Goal: Transaction & Acquisition: Purchase product/service

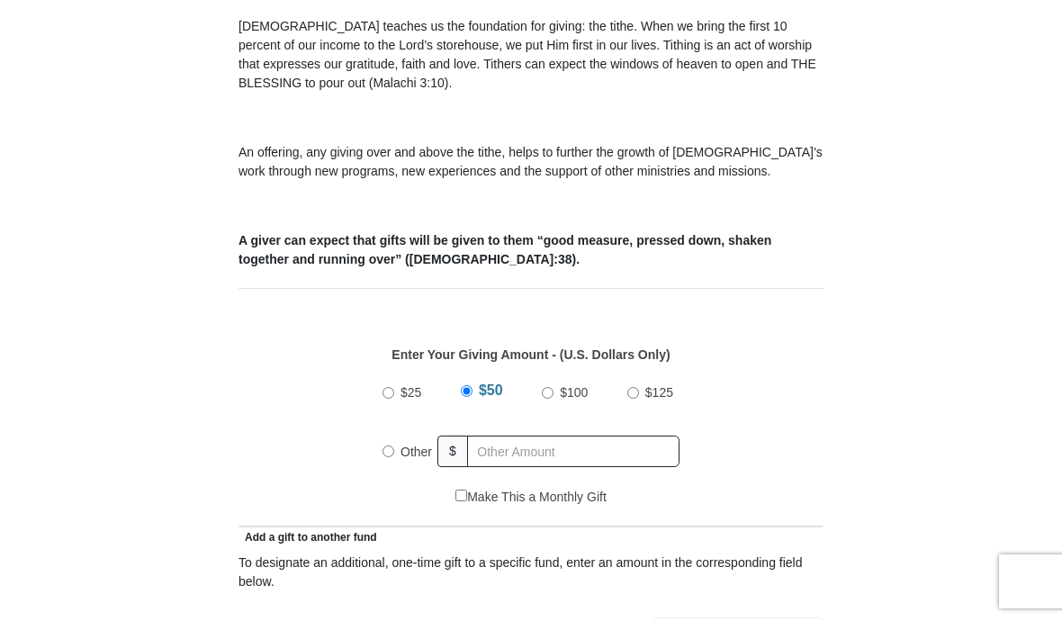
scroll to position [516, 0]
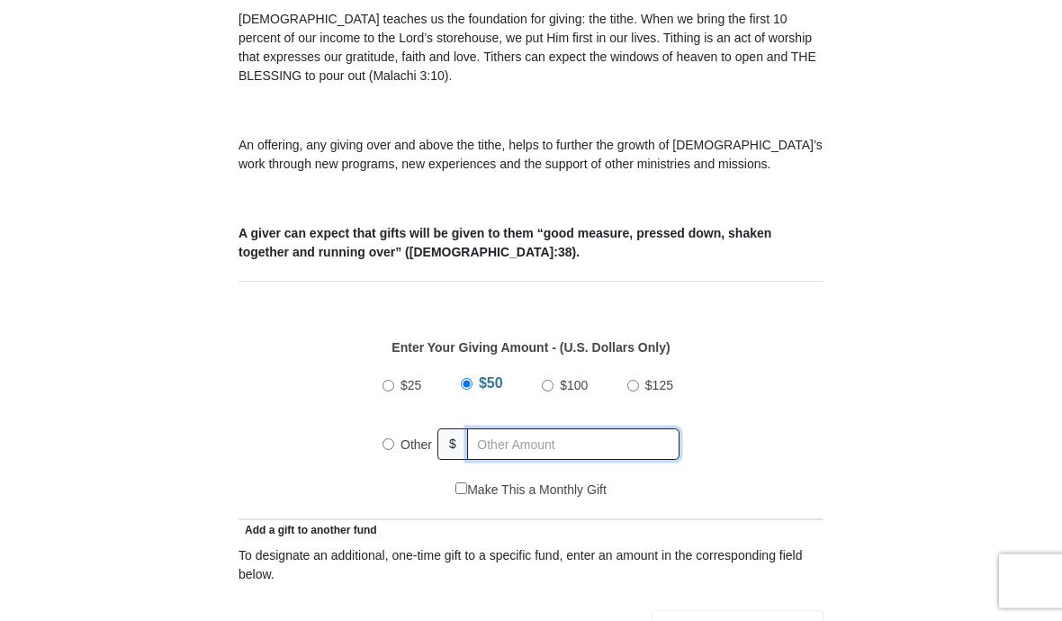
click at [567, 447] on input "text" at bounding box center [573, 445] width 212 height 32
radio input "true"
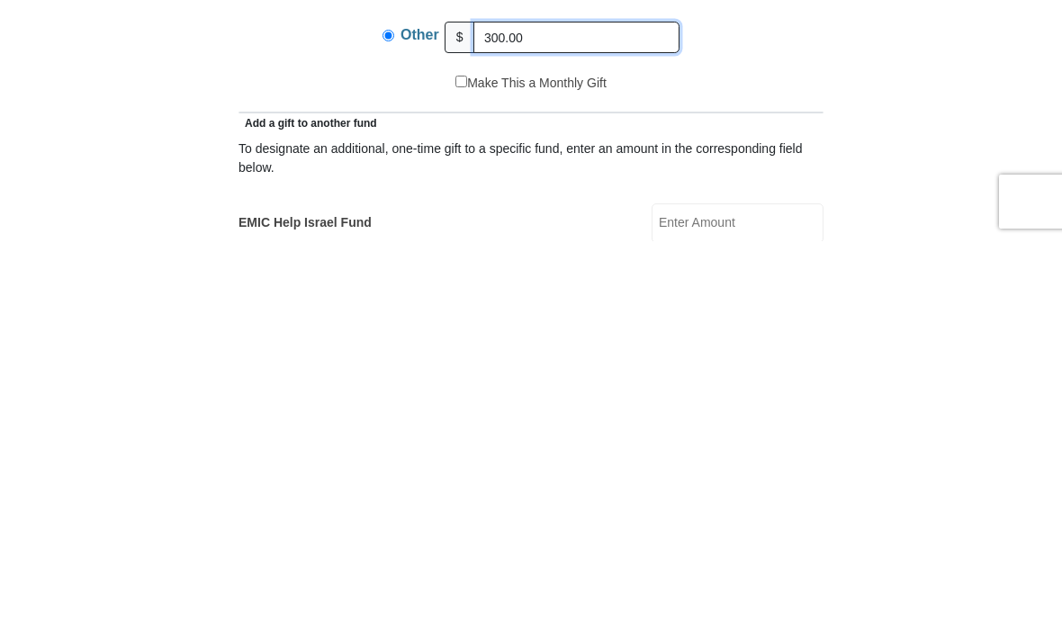
scroll to position [551, 0]
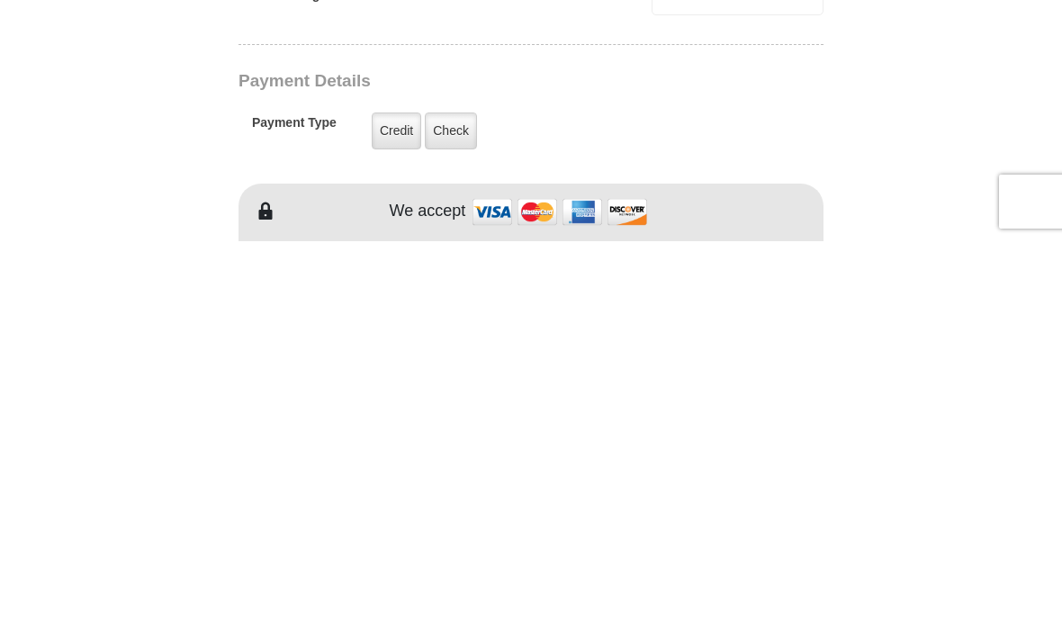
type input "300.00"
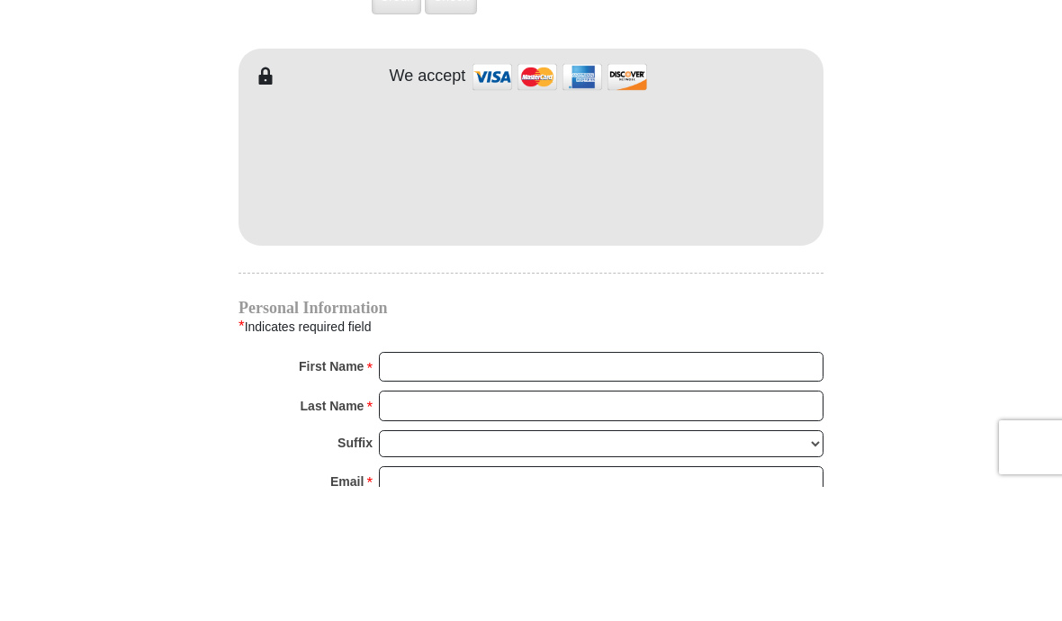
scroll to position [1520, 0]
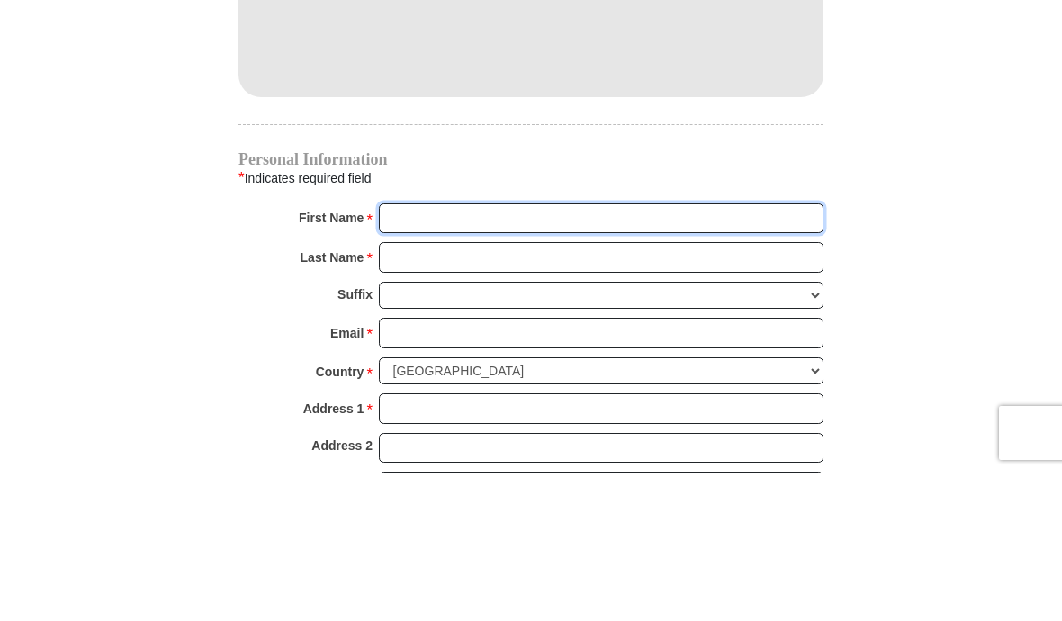
click at [602, 352] on input "First Name *" at bounding box center [601, 367] width 445 height 31
type input "[PERSON_NAME]"
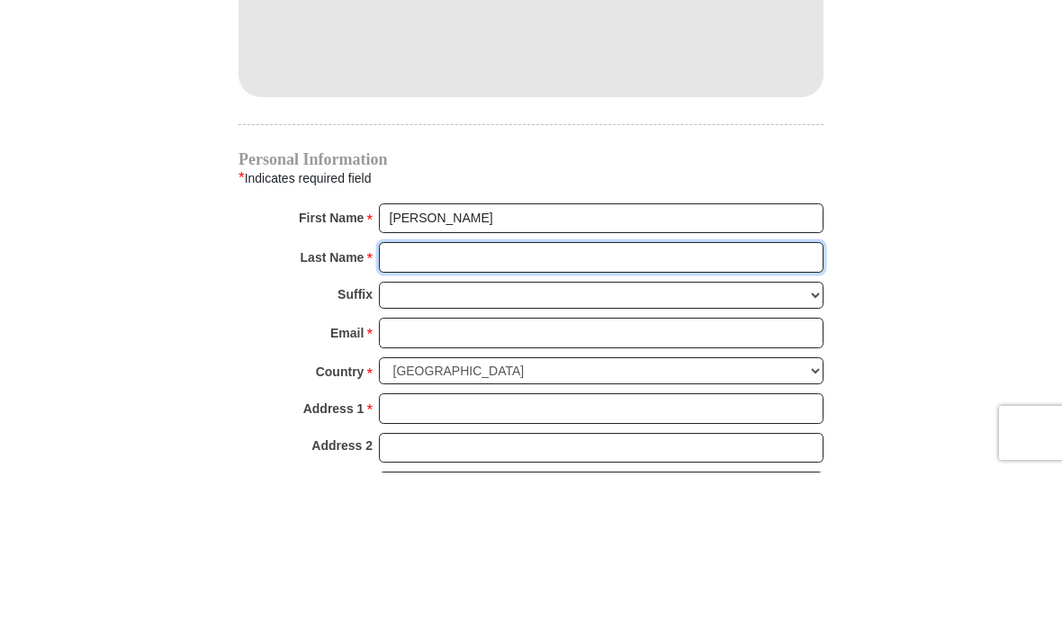
type input "[PERSON_NAME]"
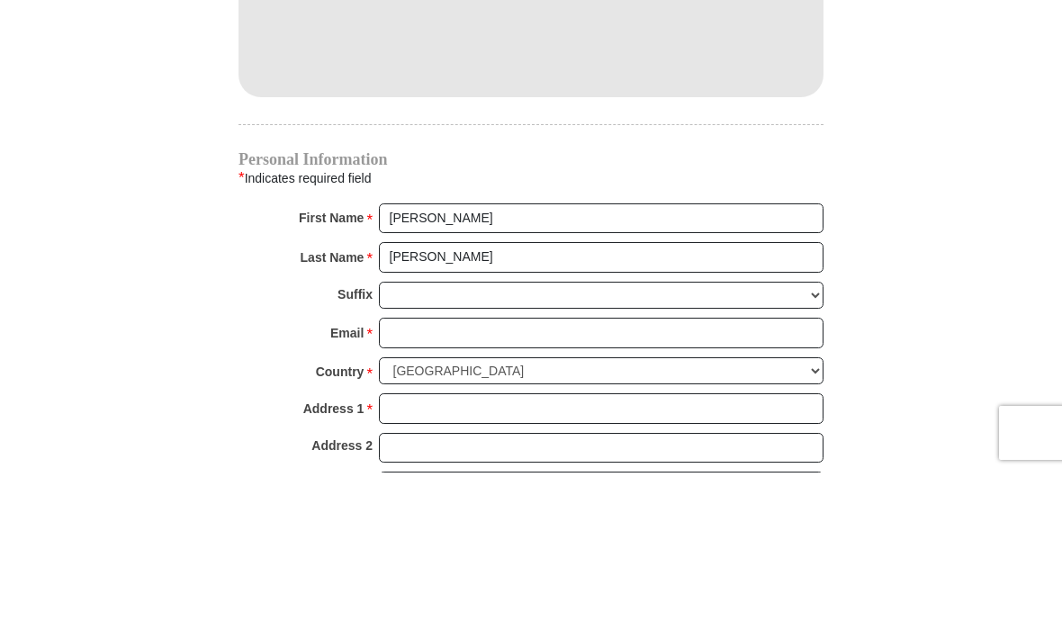
scroll to position [1669, 0]
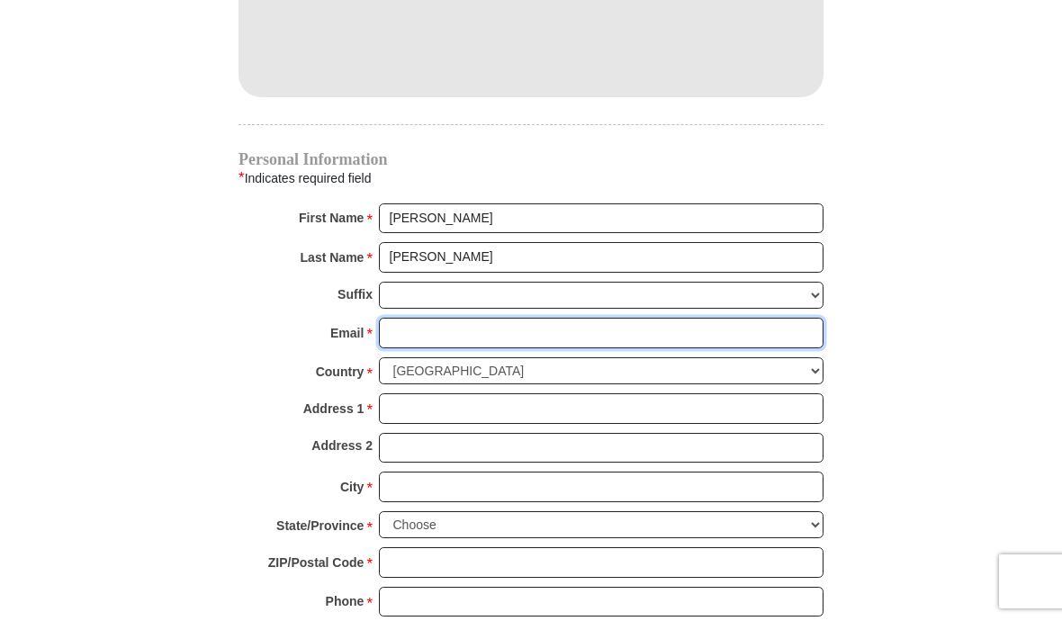
click at [542, 331] on input "Email *" at bounding box center [601, 333] width 445 height 31
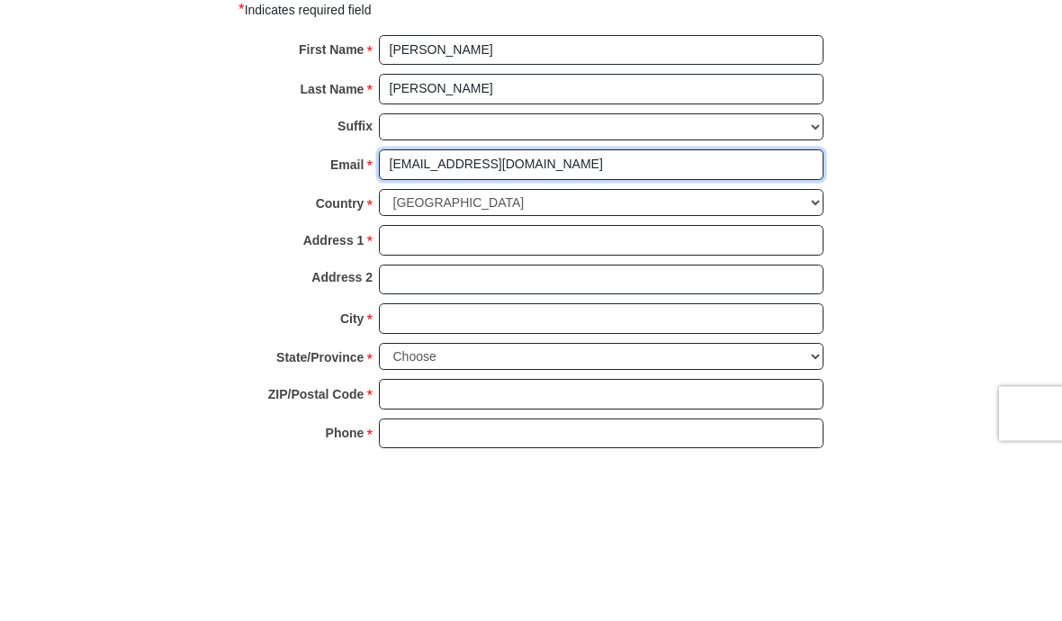
type input "[EMAIL_ADDRESS][DOMAIN_NAME]"
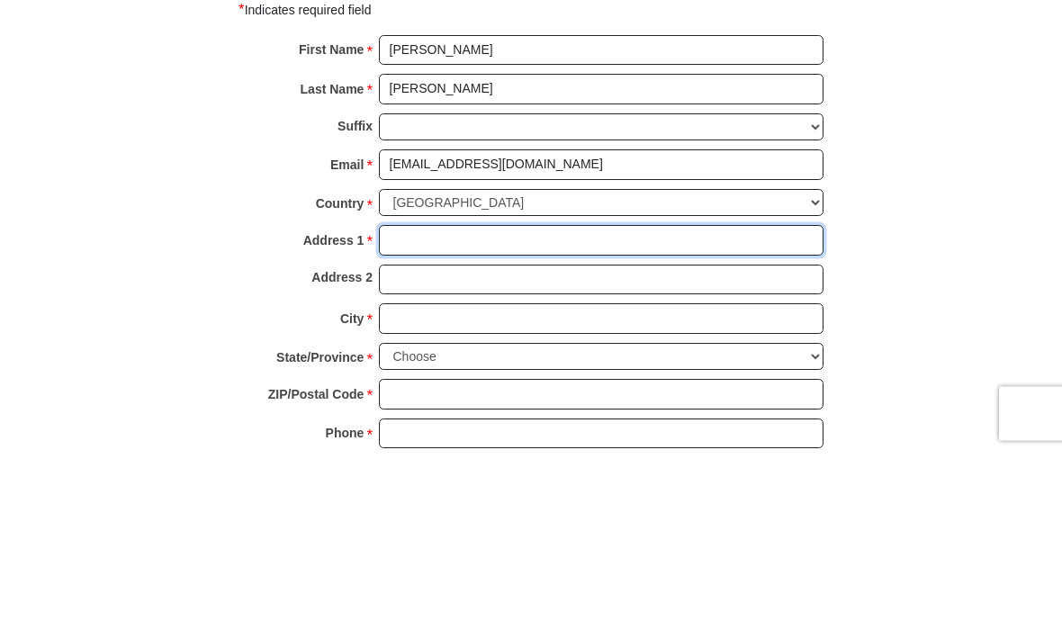
click at [554, 393] on input "Address 1 *" at bounding box center [601, 408] width 445 height 31
type input "[STREET_ADDRESS]"
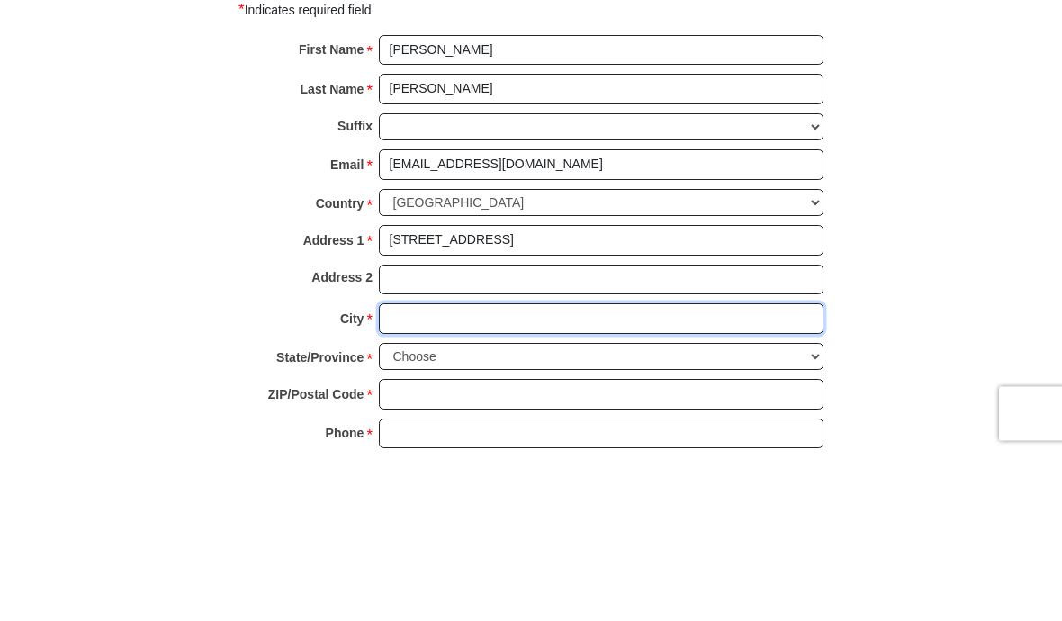
click at [525, 472] on input "City *" at bounding box center [601, 487] width 445 height 31
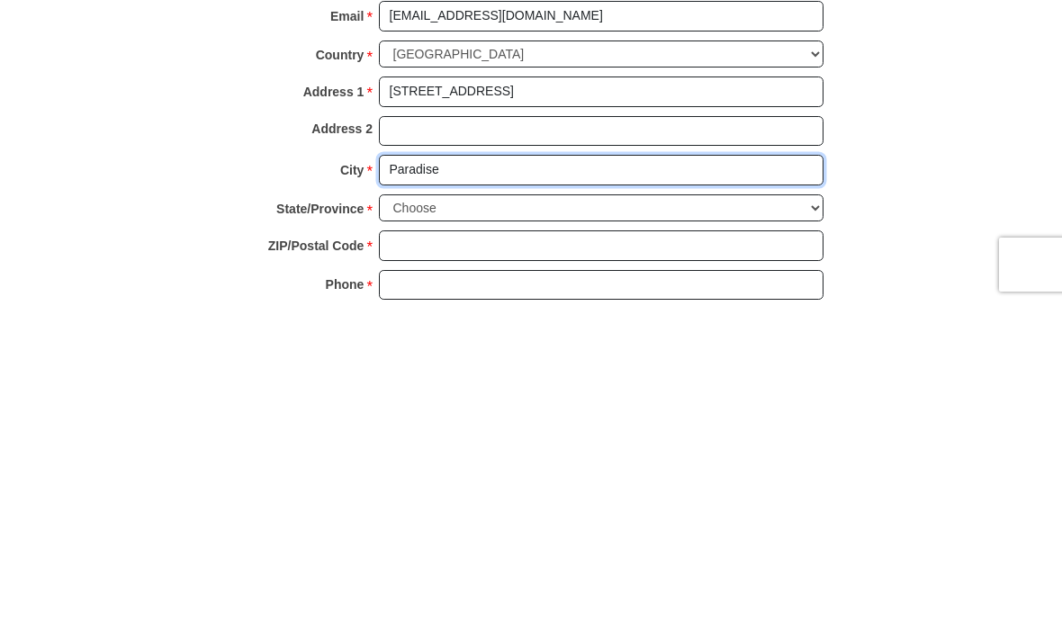
type input "Paradise"
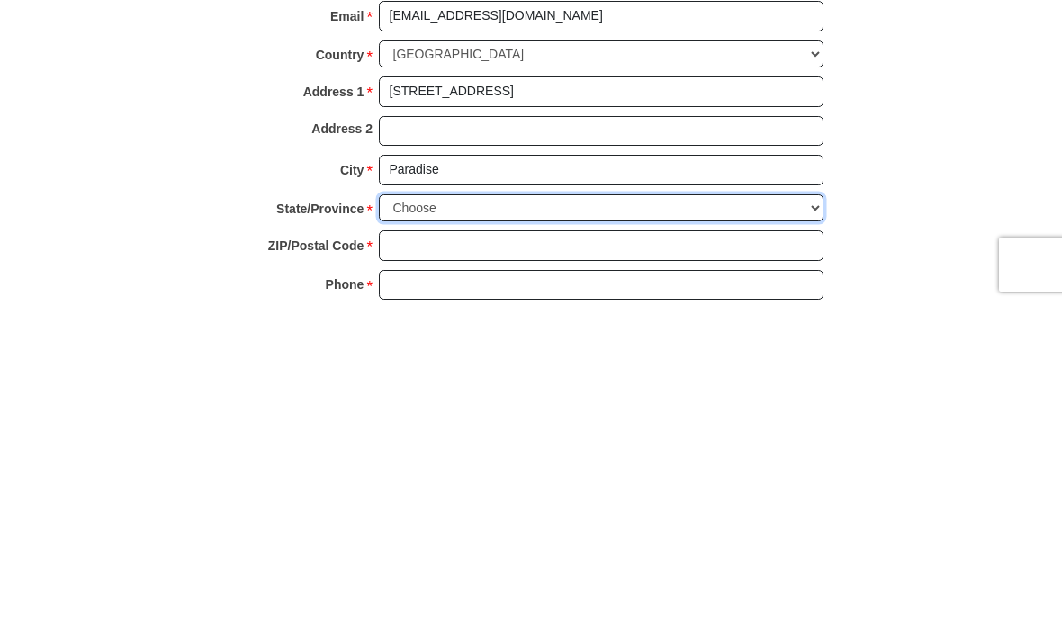
click at [513, 511] on select "Choose [US_STATE] [US_STATE] [US_STATE] [US_STATE] [US_STATE] Armed Forces Amer…" at bounding box center [601, 525] width 445 height 28
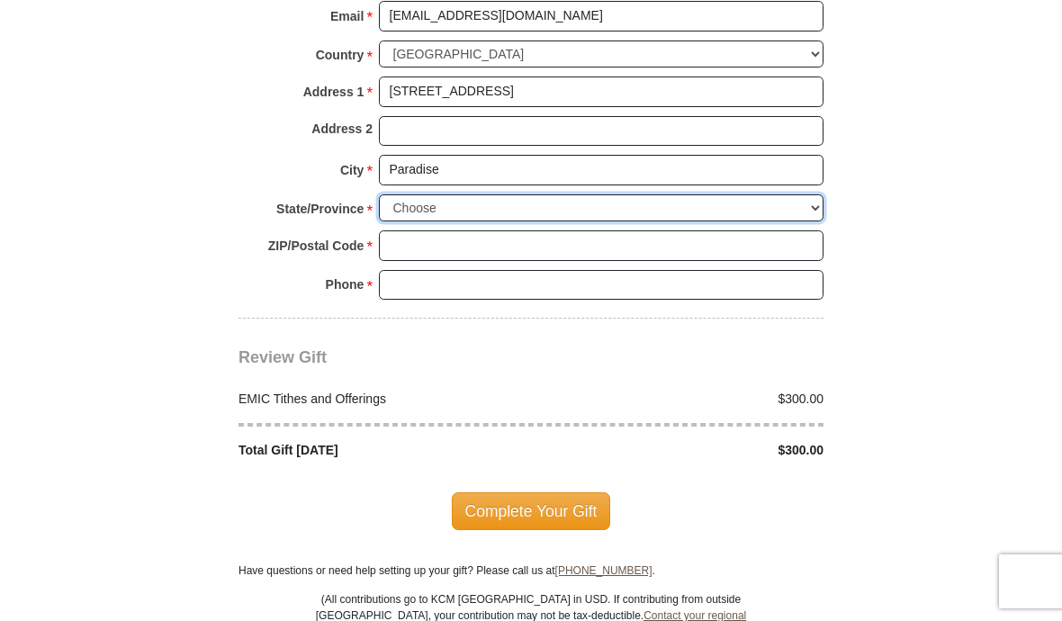
select select "[GEOGRAPHIC_DATA]"
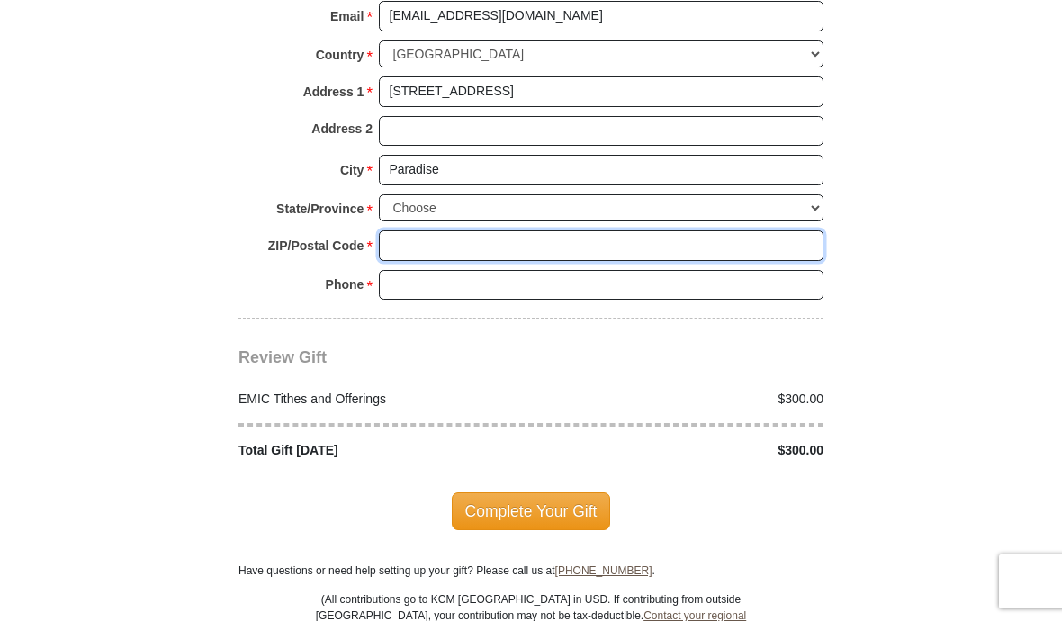
click at [502, 236] on input "ZIP/Postal Code *" at bounding box center [601, 245] width 445 height 31
type input "76073"
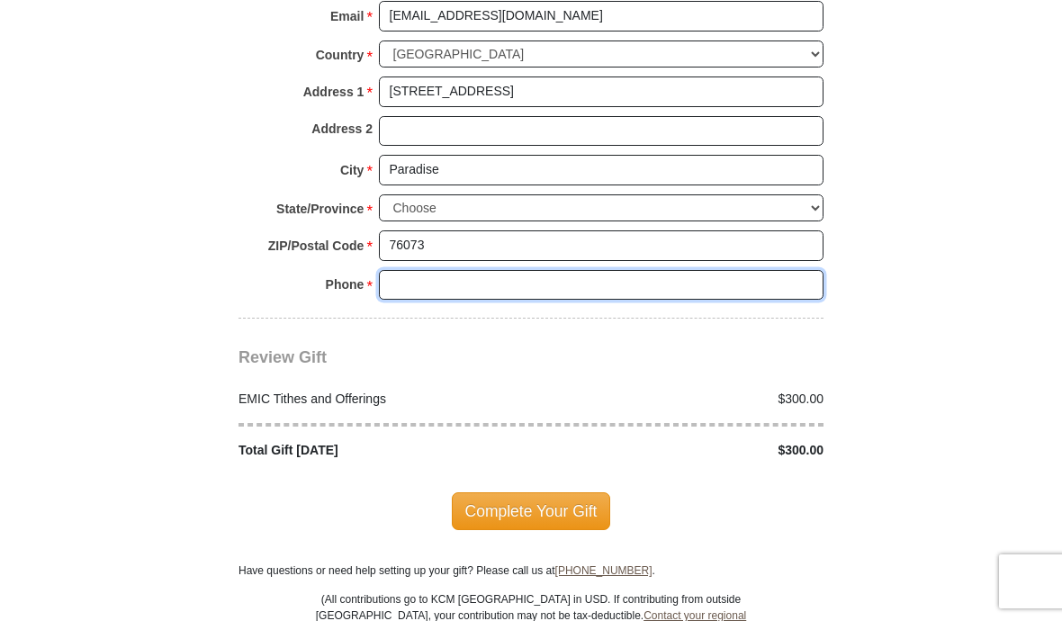
click at [514, 271] on input "Phone * *" at bounding box center [601, 285] width 445 height 31
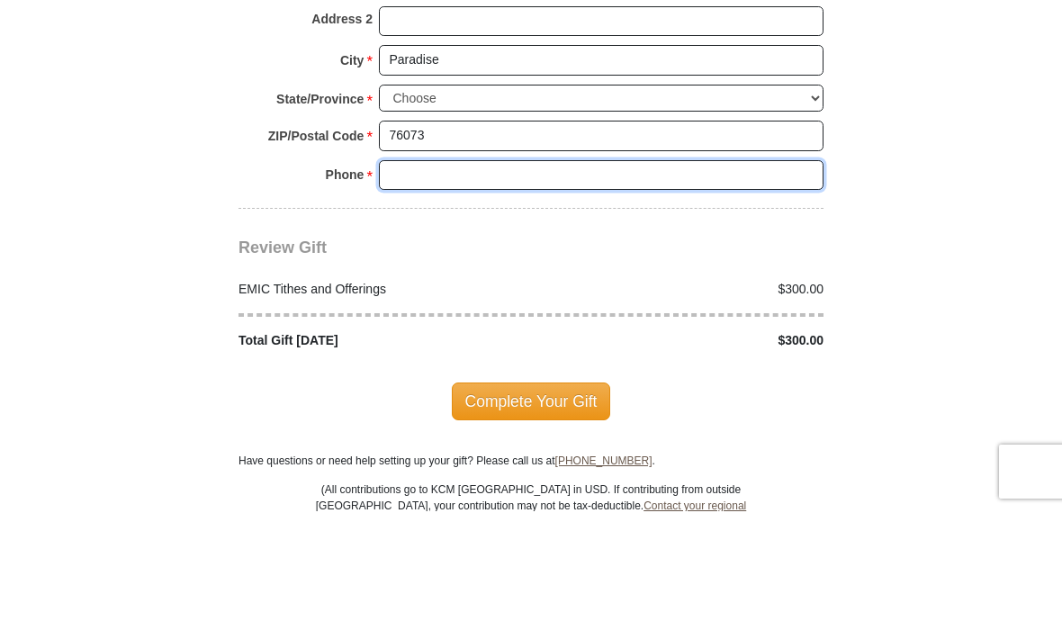
type input "8173680989"
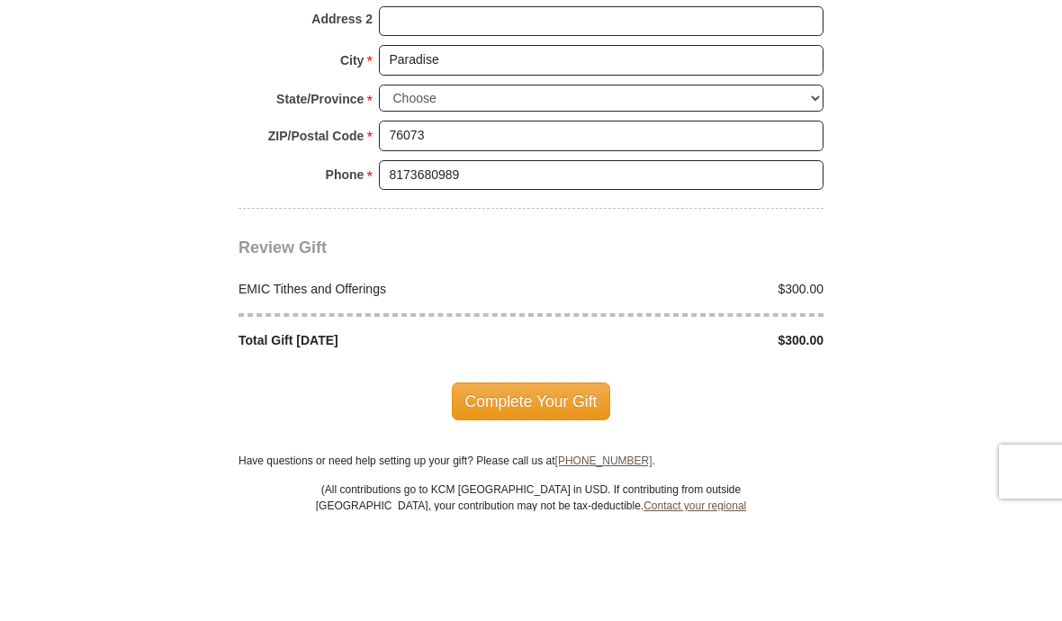
scroll to position [2095, 0]
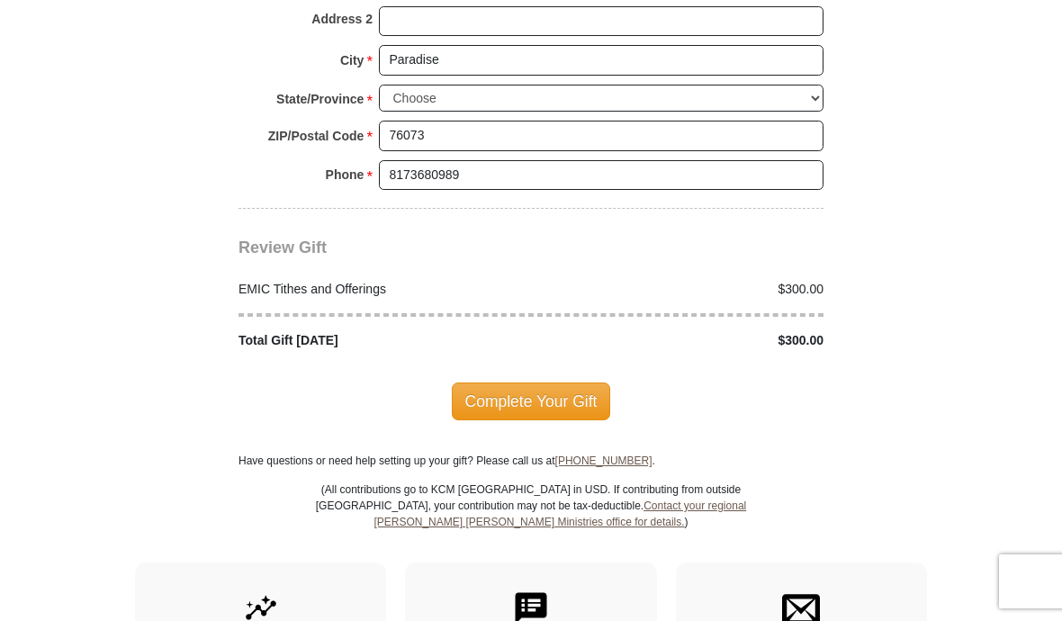
click at [540, 387] on span "Complete Your Gift" at bounding box center [531, 402] width 159 height 38
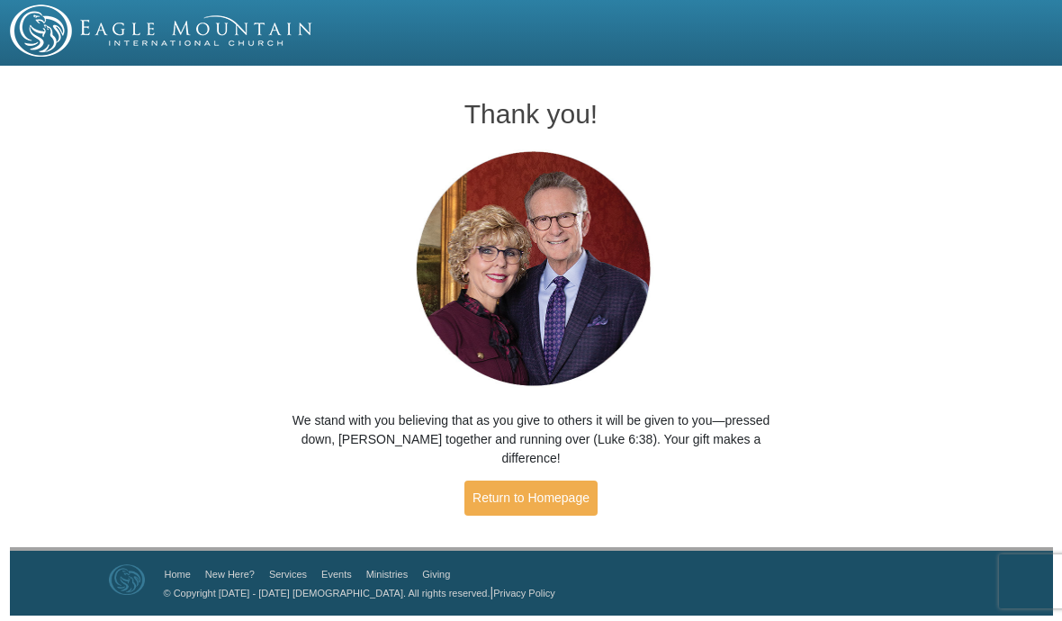
click at [561, 481] on link "Return to Homepage" at bounding box center [530, 498] width 133 height 35
